Goal: Check status: Check status

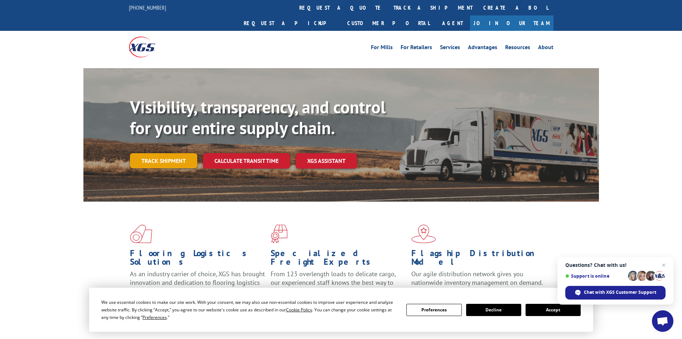
click at [144, 153] on link "Track shipment" at bounding box center [163, 160] width 67 height 15
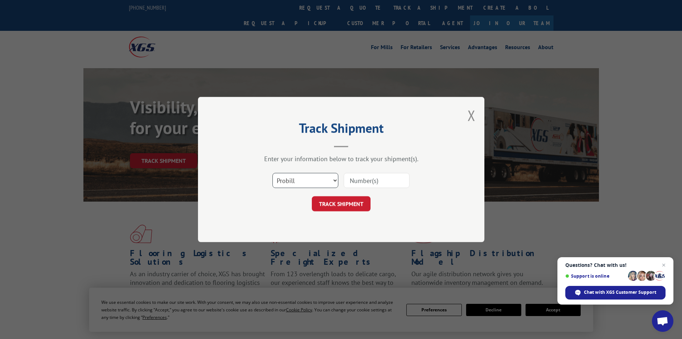
click at [304, 183] on select "Select category... Probill BOL PO" at bounding box center [306, 180] width 66 height 15
select select "bol"
click at [273, 173] on select "Select category... Probill BOL PO" at bounding box center [306, 180] width 66 height 15
click at [371, 182] on input at bounding box center [377, 180] width 66 height 15
paste input "643233"
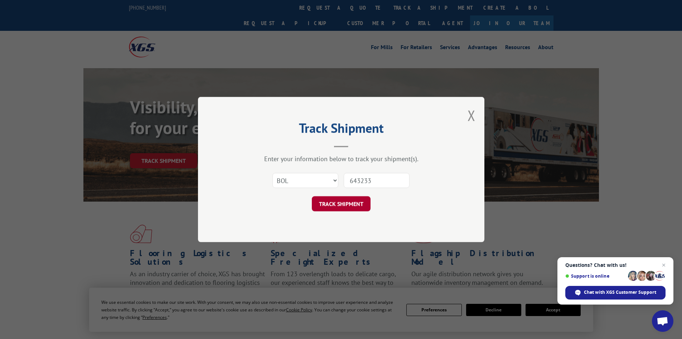
type input "643233"
click at [346, 202] on button "TRACK SHIPMENT" at bounding box center [341, 203] width 59 height 15
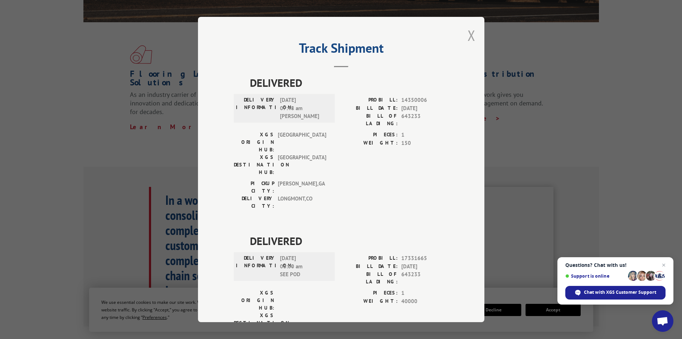
click at [468, 32] on button "Close modal" at bounding box center [472, 35] width 8 height 19
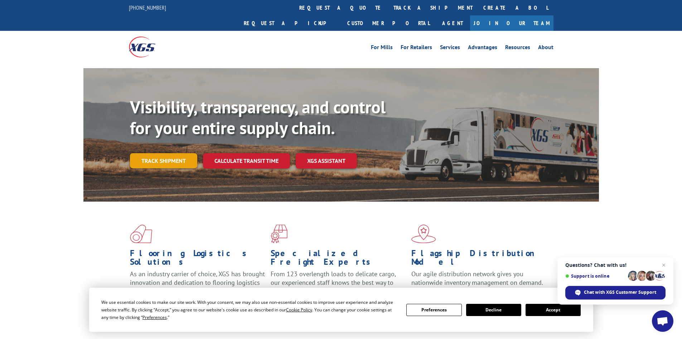
click at [164, 153] on link "Track shipment" at bounding box center [163, 160] width 67 height 15
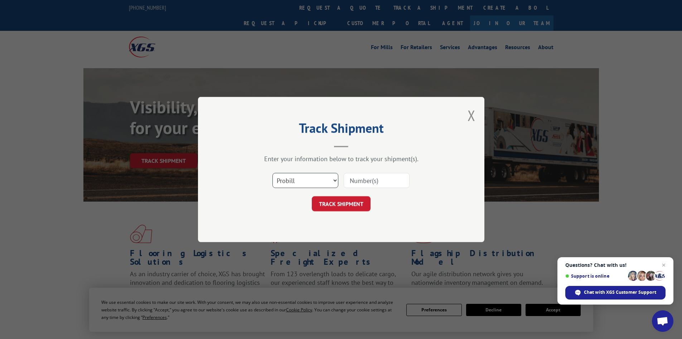
click at [315, 181] on select "Select category... Probill BOL PO" at bounding box center [306, 180] width 66 height 15
select select "bol"
click at [273, 173] on select "Select category... Probill BOL PO" at bounding box center [306, 180] width 66 height 15
click at [375, 181] on input at bounding box center [377, 180] width 66 height 15
paste input "5499593"
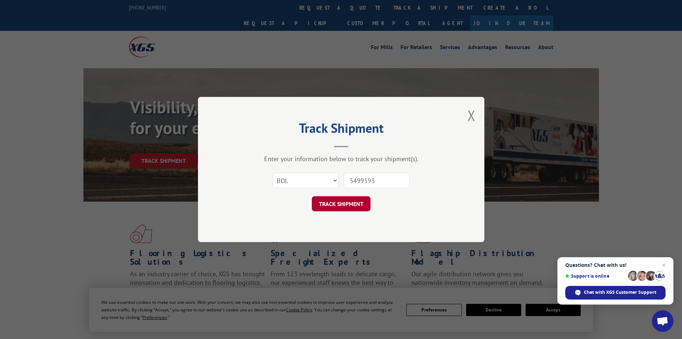
type input "5499593"
click at [344, 202] on button "TRACK SHIPMENT" at bounding box center [341, 203] width 59 height 15
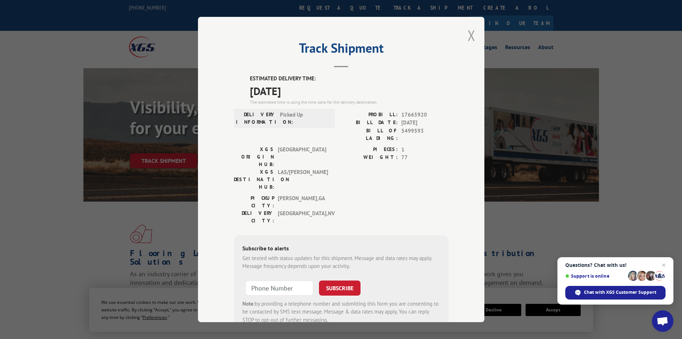
click at [469, 35] on button "Close modal" at bounding box center [472, 35] width 8 height 19
